Goal: Information Seeking & Learning: Learn about a topic

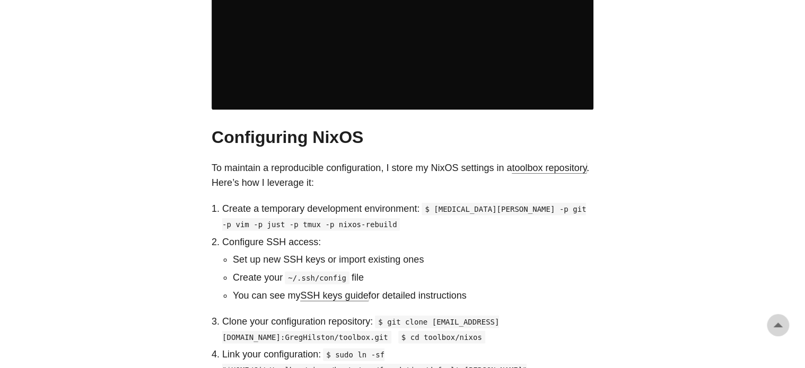
scroll to position [1119, 0]
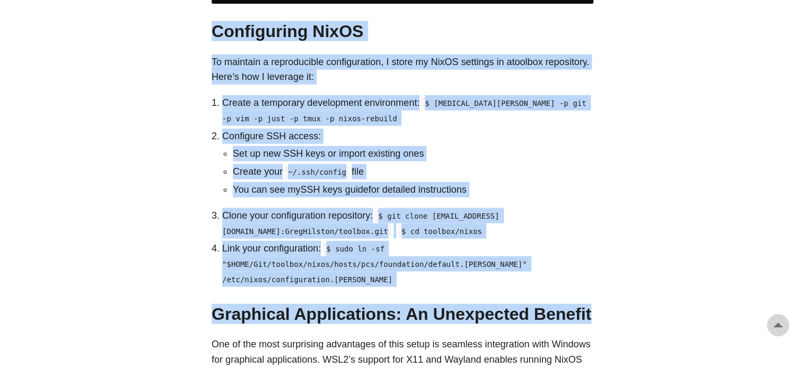
drag, startPoint x: 609, startPoint y: 258, endPoint x: 204, endPoint y: 12, distance: 473.8
click at [204, 13] on body "[PERSON_NAME] Home About Posts Tags Archive Resume" at bounding box center [402, 277] width 805 height 2792
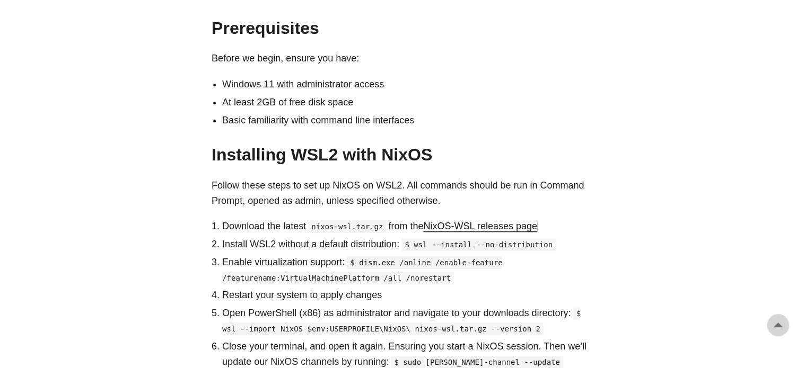
scroll to position [483, 0]
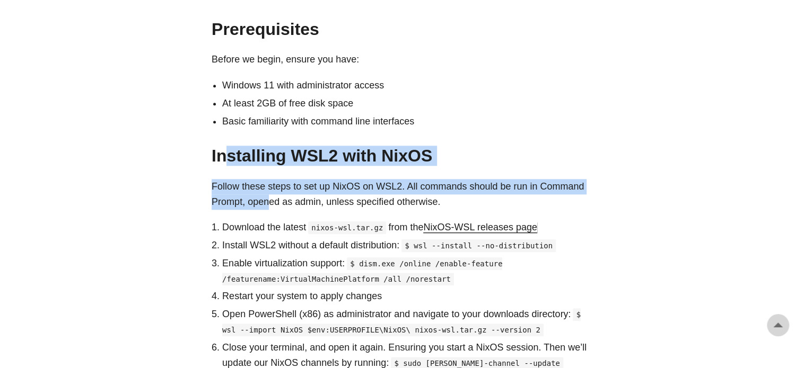
drag, startPoint x: 227, startPoint y: 135, endPoint x: 269, endPoint y: 186, distance: 66.2
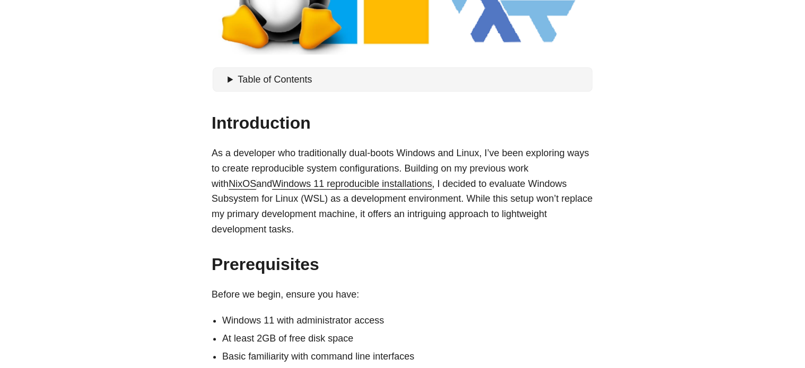
scroll to position [324, 0]
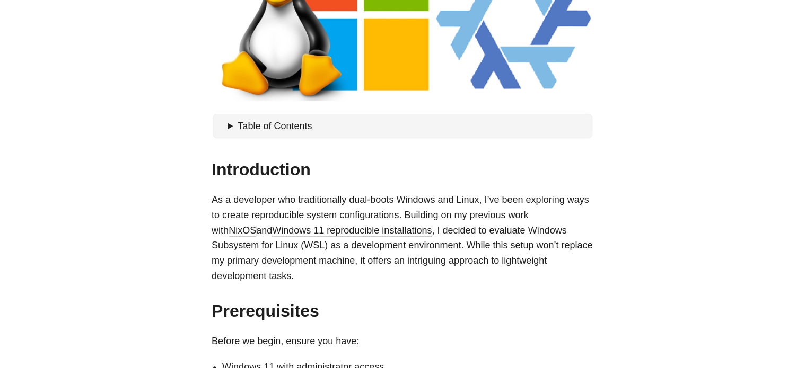
scroll to position [59, 0]
